Goal: Information Seeking & Learning: Compare options

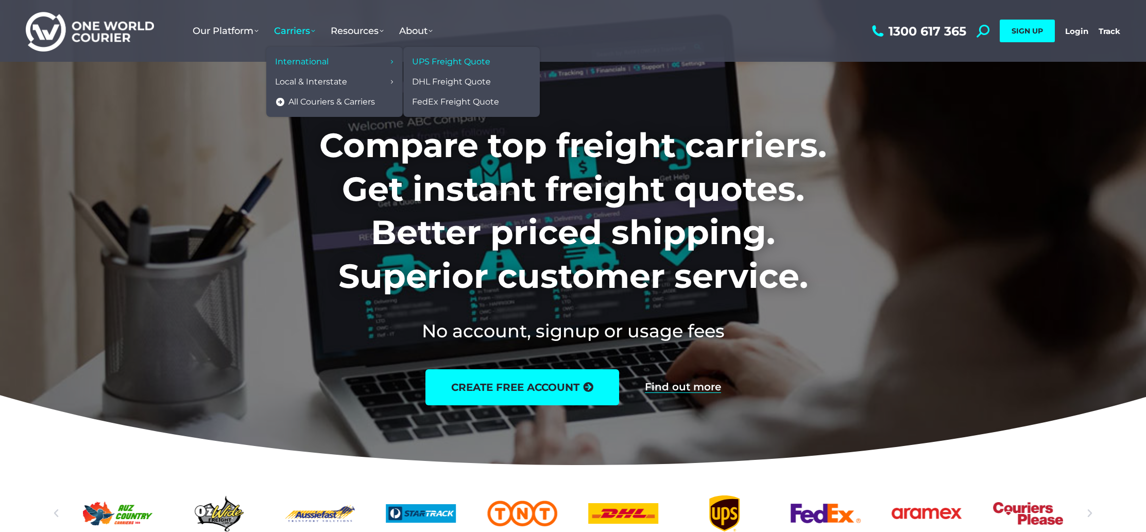
click at [452, 62] on span "UPS Freight Quote" at bounding box center [451, 62] width 78 height 11
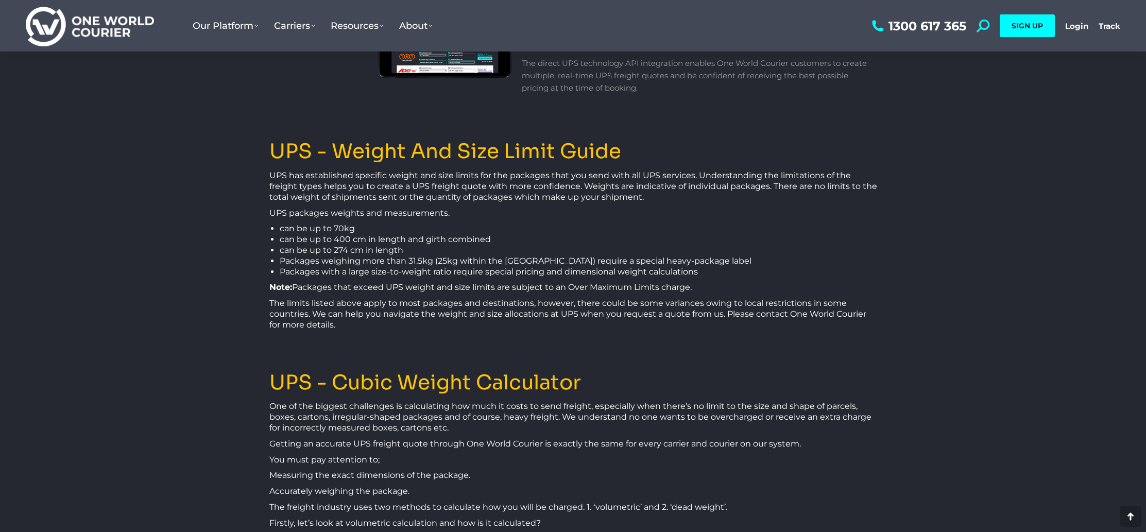
scroll to position [1165, 0]
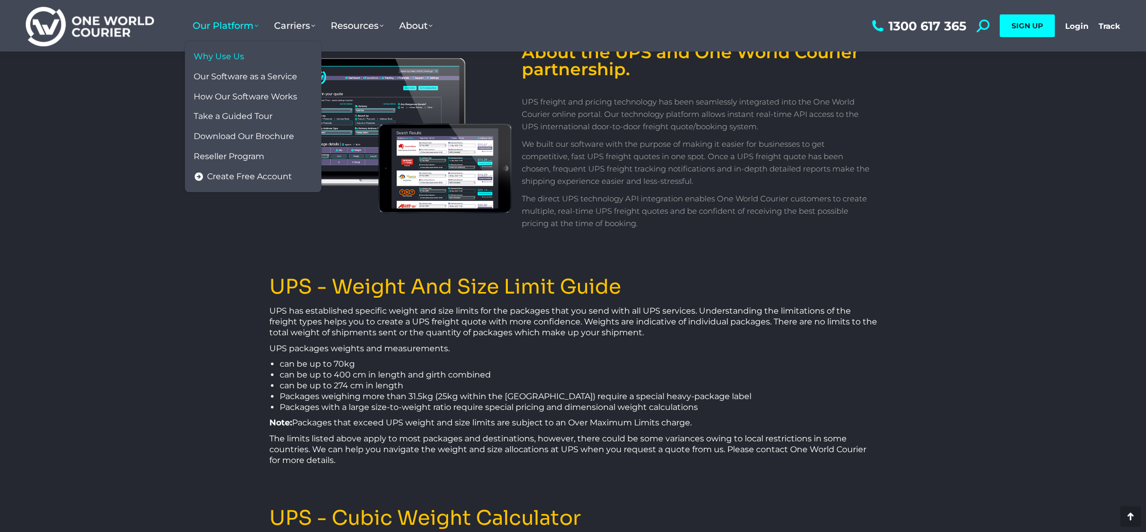
click at [226, 57] on span "Why Use Us" at bounding box center [219, 56] width 50 height 11
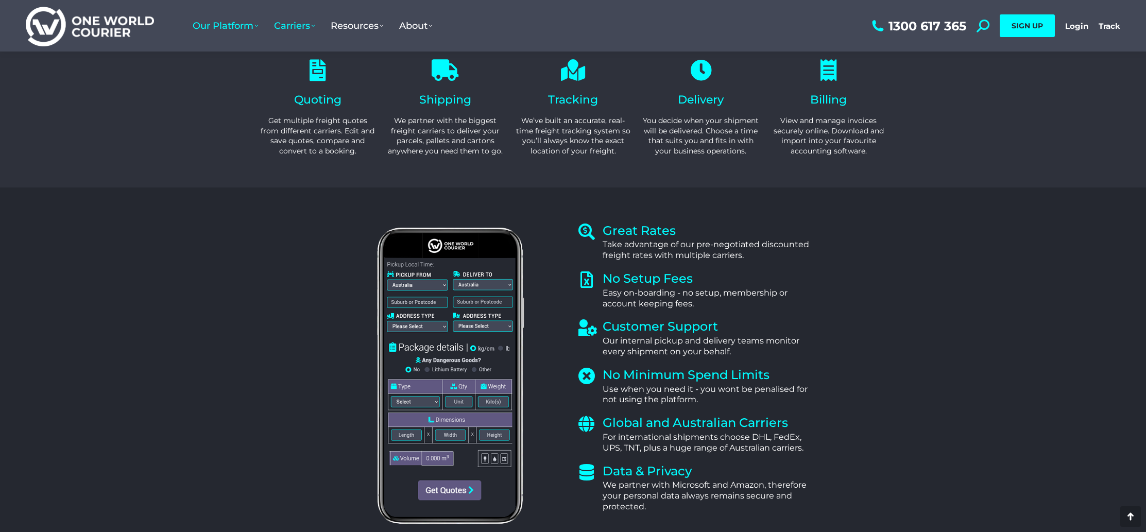
scroll to position [151, 0]
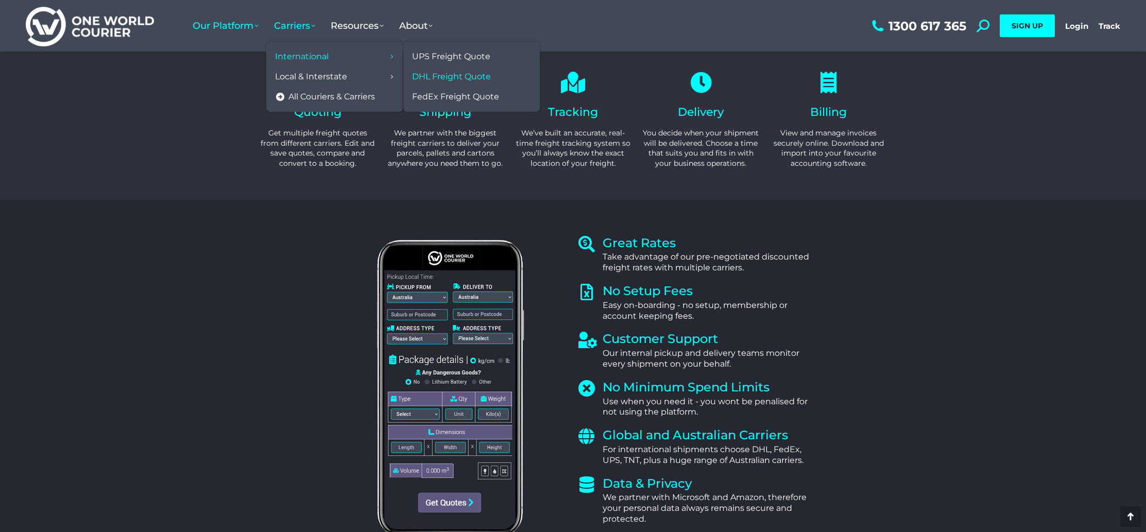
click at [443, 77] on span "DHL Freight Quote" at bounding box center [451, 77] width 79 height 11
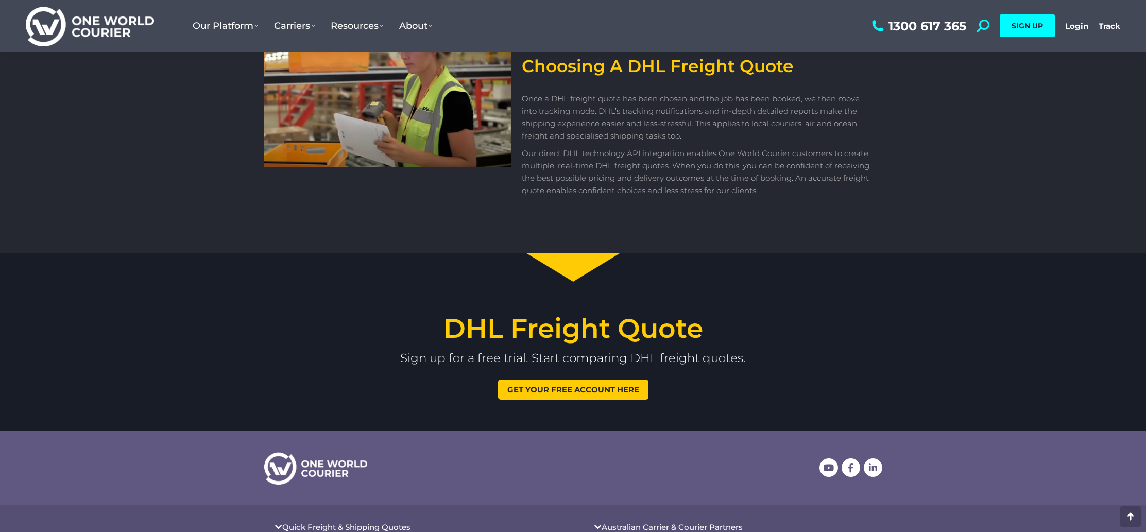
scroll to position [1101, 0]
